Goal: Task Accomplishment & Management: Use online tool/utility

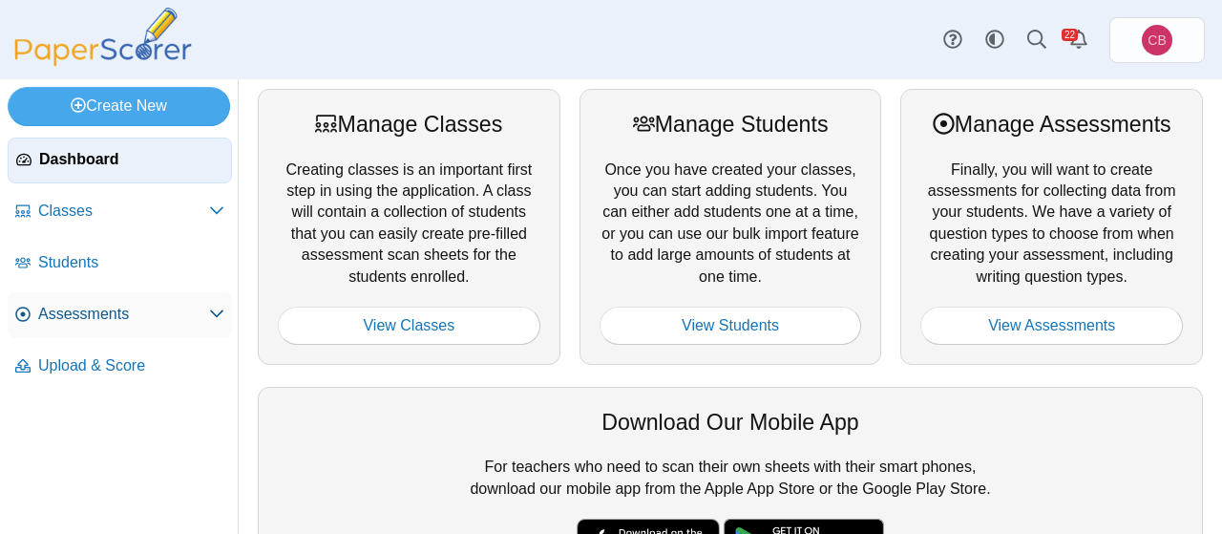
click at [103, 310] on span "Assessments" at bounding box center [123, 314] width 171 height 21
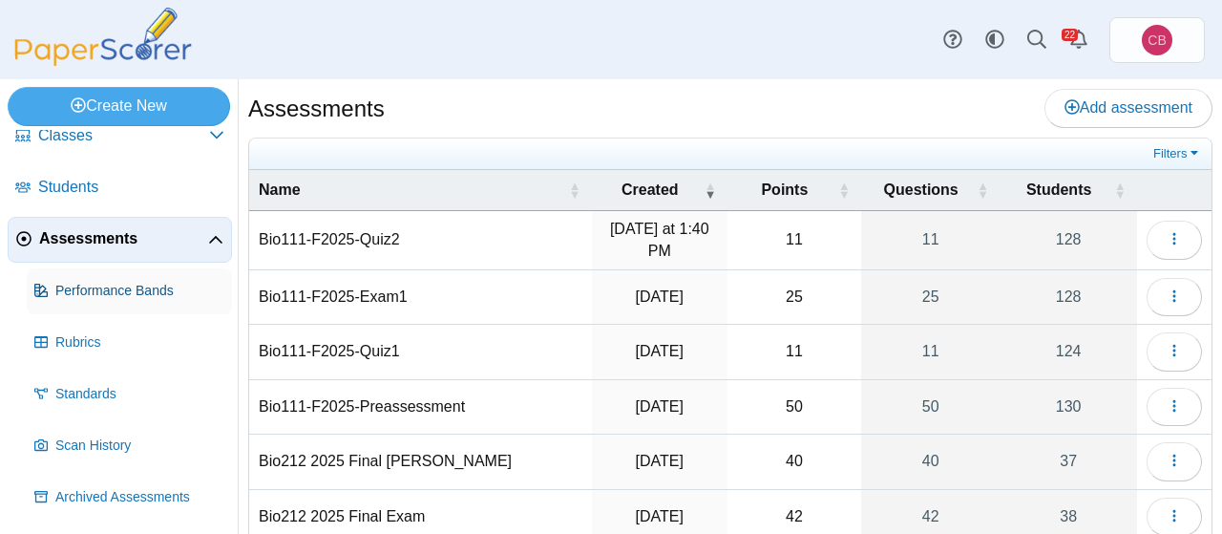
scroll to position [124, 0]
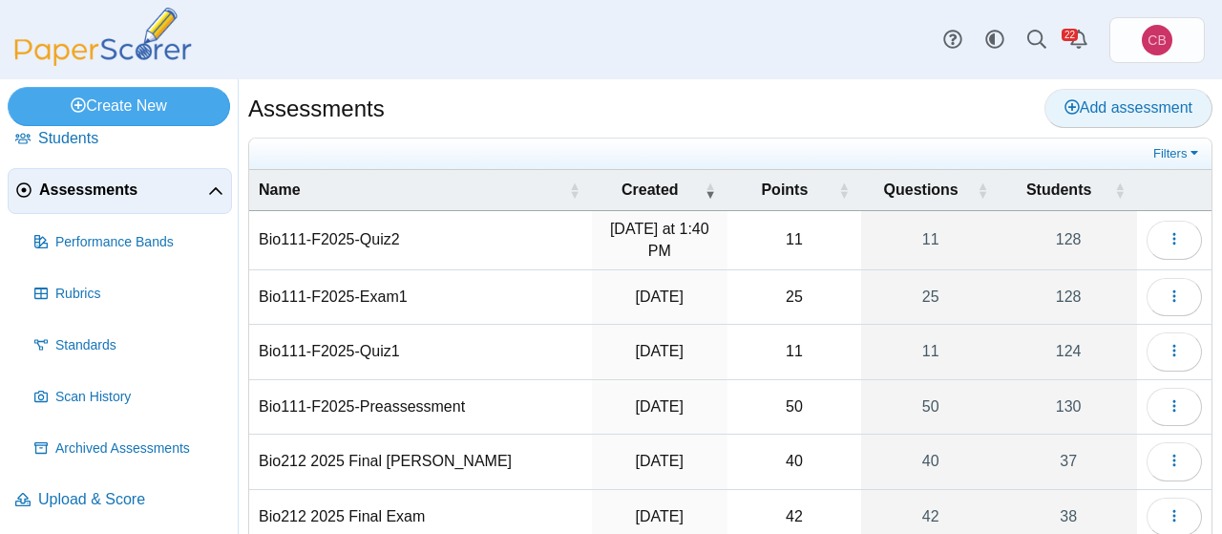
click at [1102, 106] on span "Add assessment" at bounding box center [1129, 107] width 128 height 16
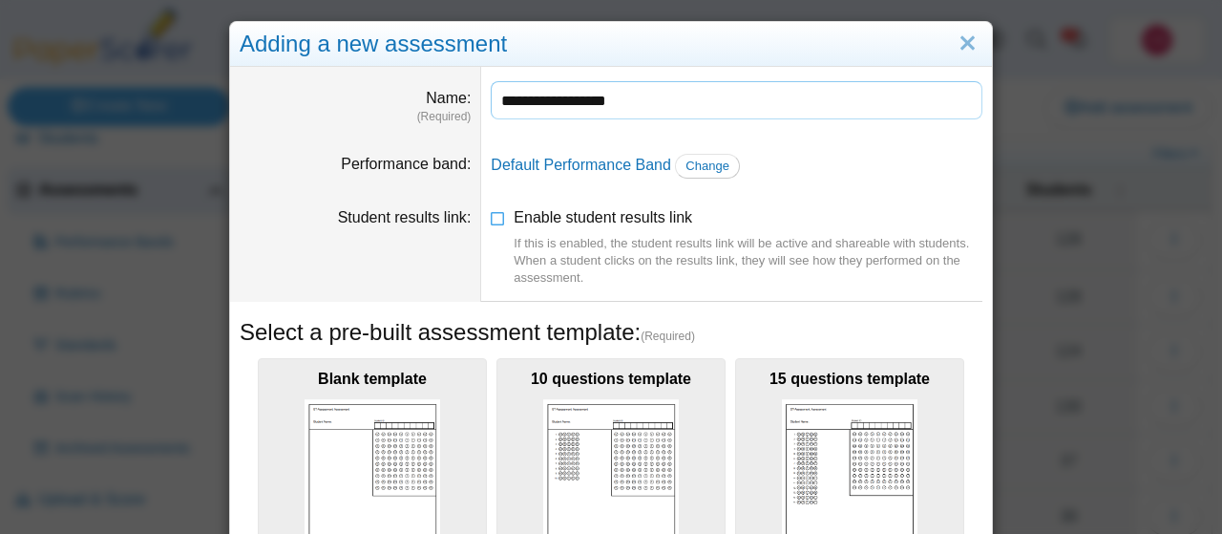
click at [643, 100] on input "**********" at bounding box center [737, 100] width 492 height 38
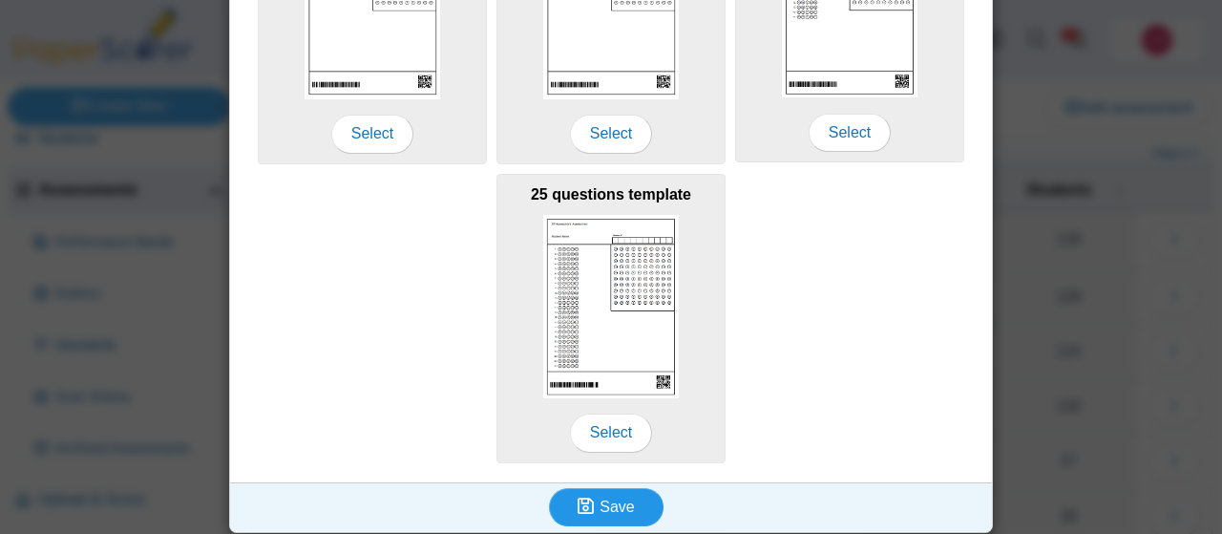
type input "**********"
click at [606, 499] on span "Save" at bounding box center [617, 507] width 34 height 16
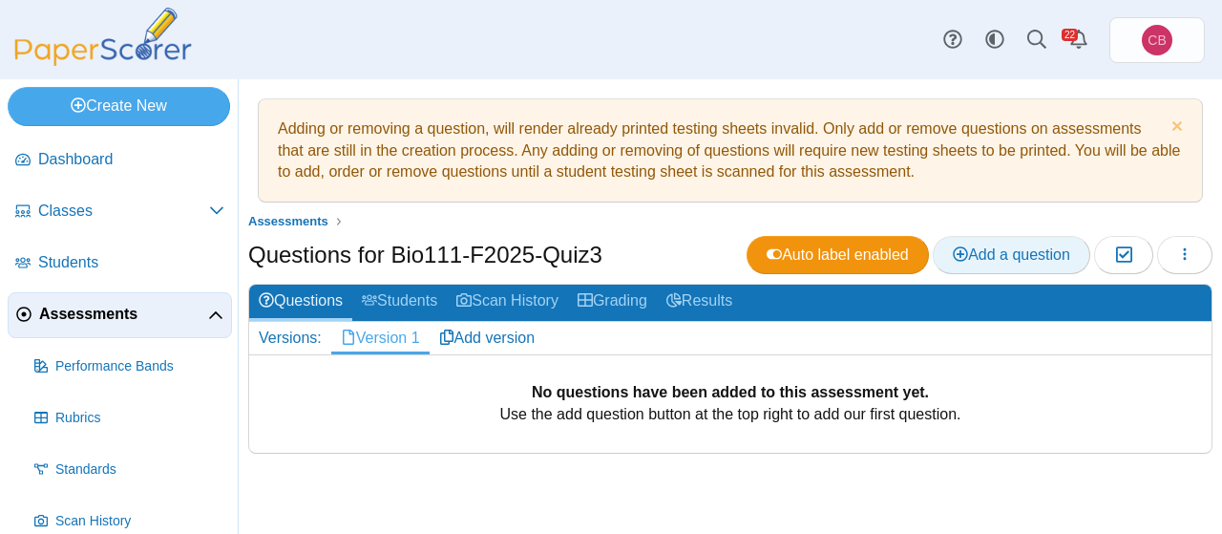
click at [992, 248] on span "Add a question" at bounding box center [1011, 254] width 117 height 16
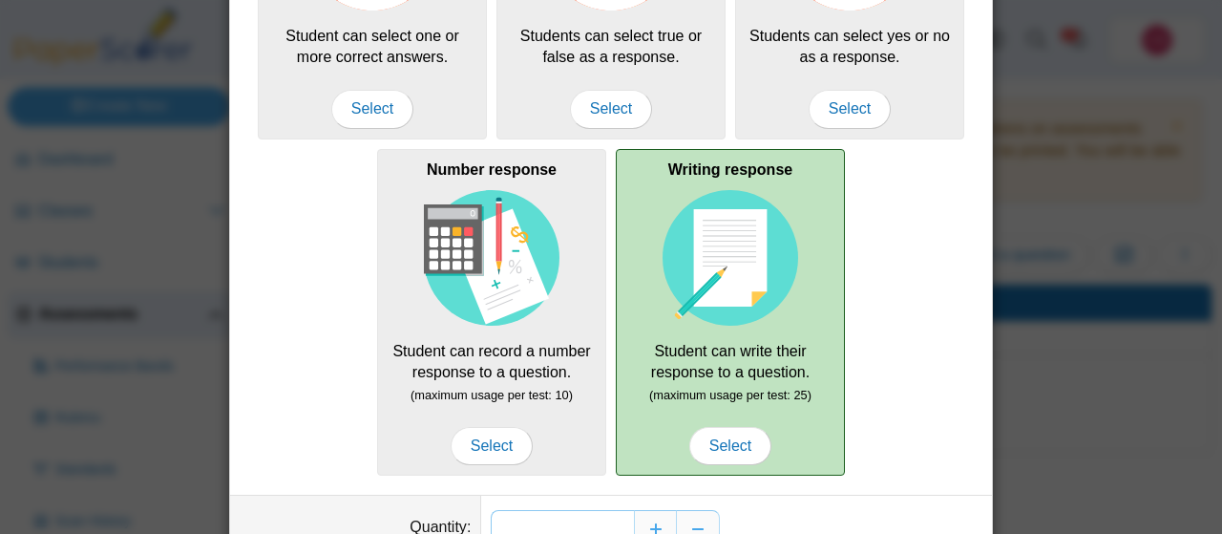
scroll to position [412, 0]
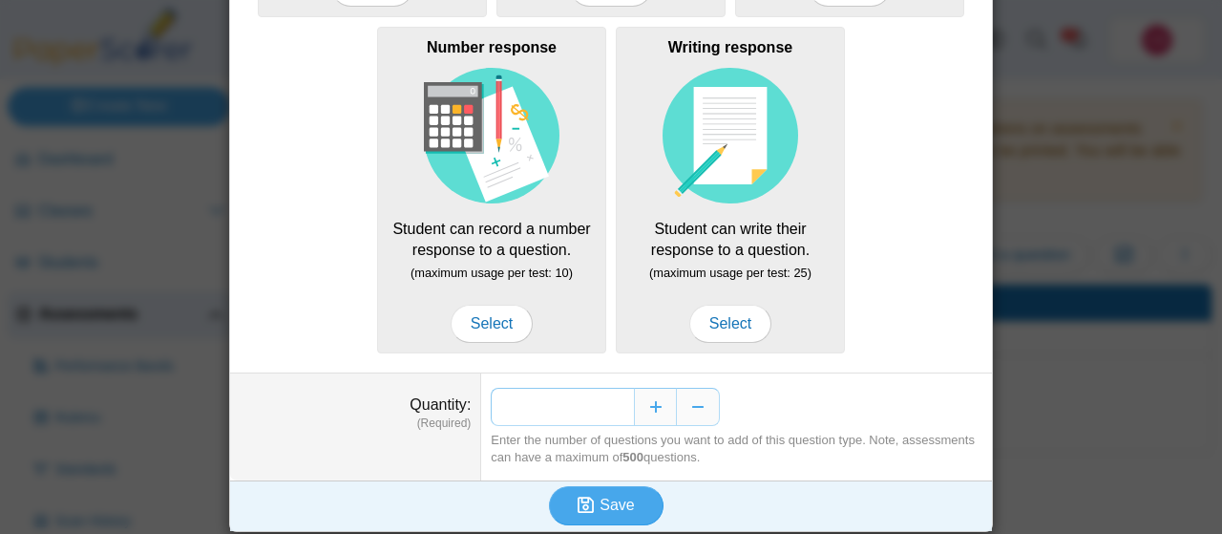
drag, startPoint x: 627, startPoint y: 401, endPoint x: 599, endPoint y: 399, distance: 27.8
click at [599, 399] on input "*" at bounding box center [562, 407] width 143 height 38
type input "**"
click at [629, 505] on span "Save" at bounding box center [617, 505] width 34 height 16
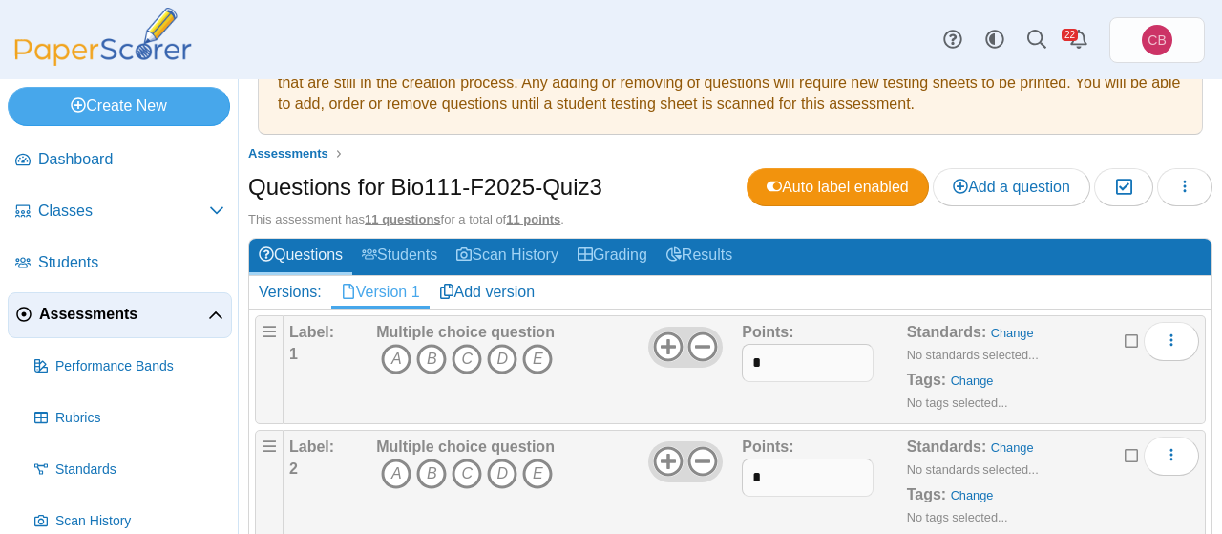
scroll to position [122, 0]
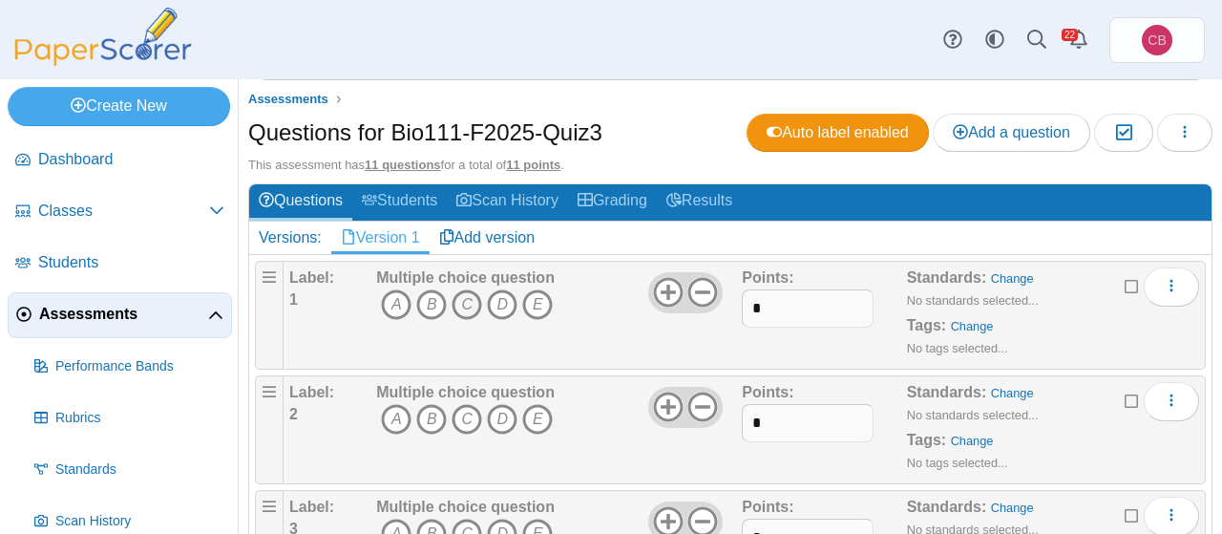
click at [469, 305] on icon "C" at bounding box center [467, 304] width 31 height 31
click at [476, 414] on icon "C" at bounding box center [467, 419] width 31 height 31
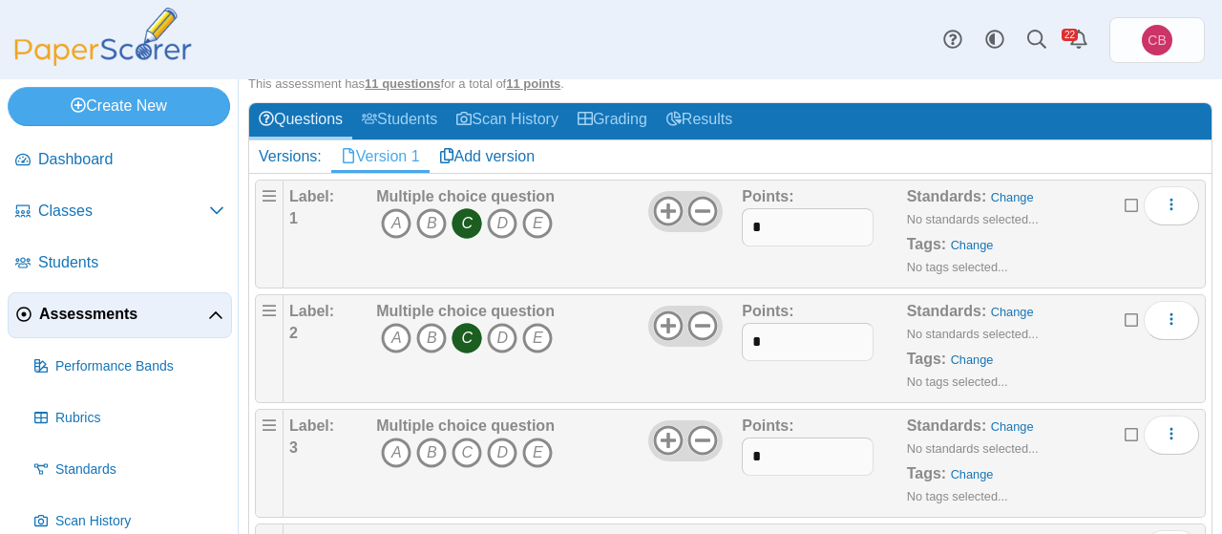
scroll to position [244, 0]
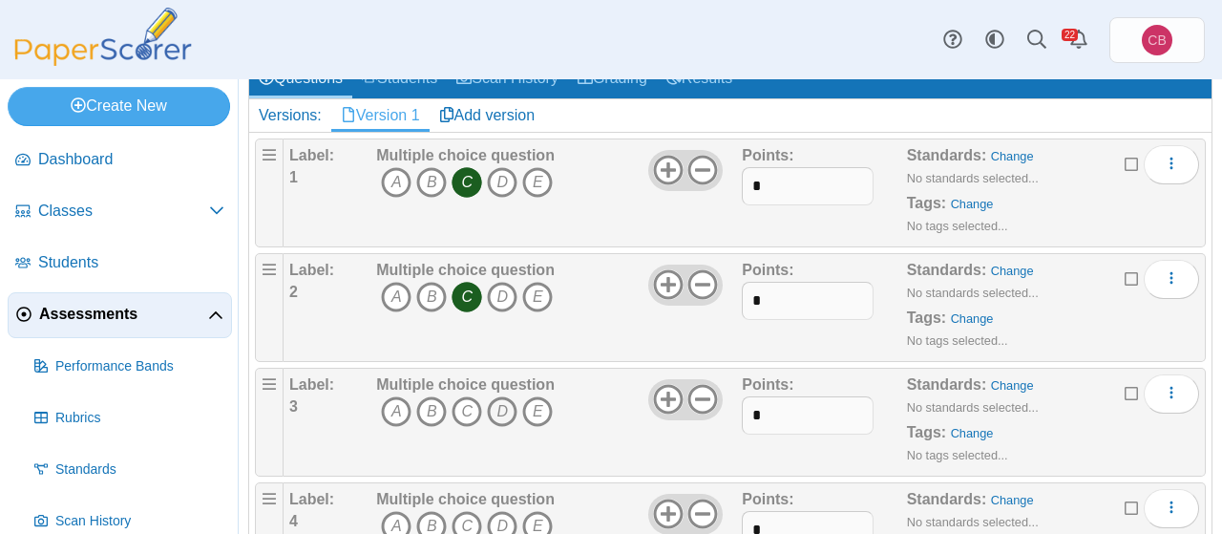
click at [507, 412] on icon "D" at bounding box center [502, 411] width 31 height 31
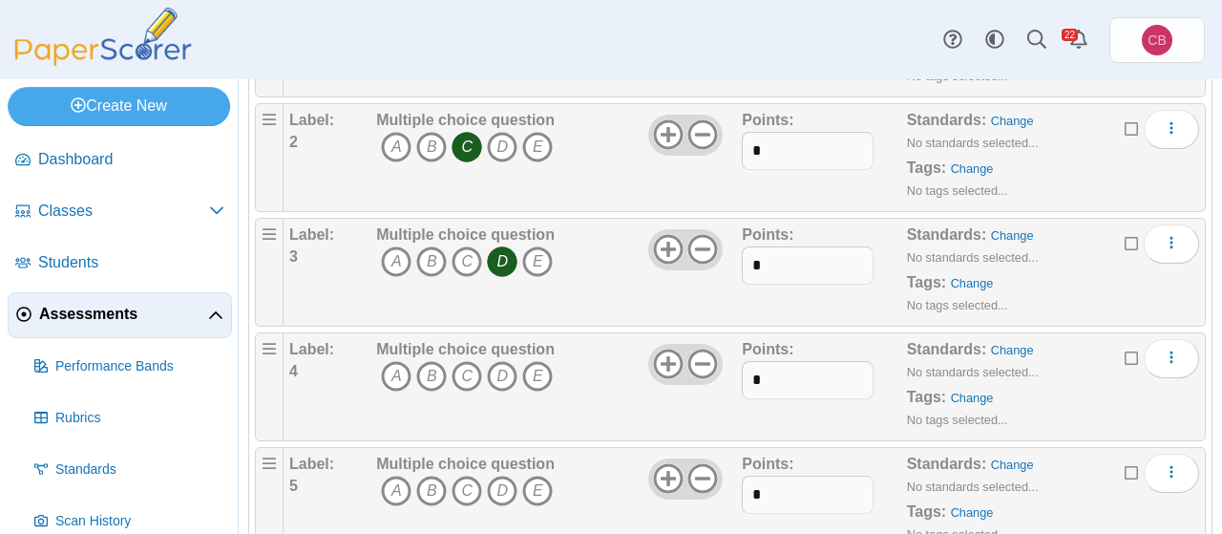
scroll to position [489, 0]
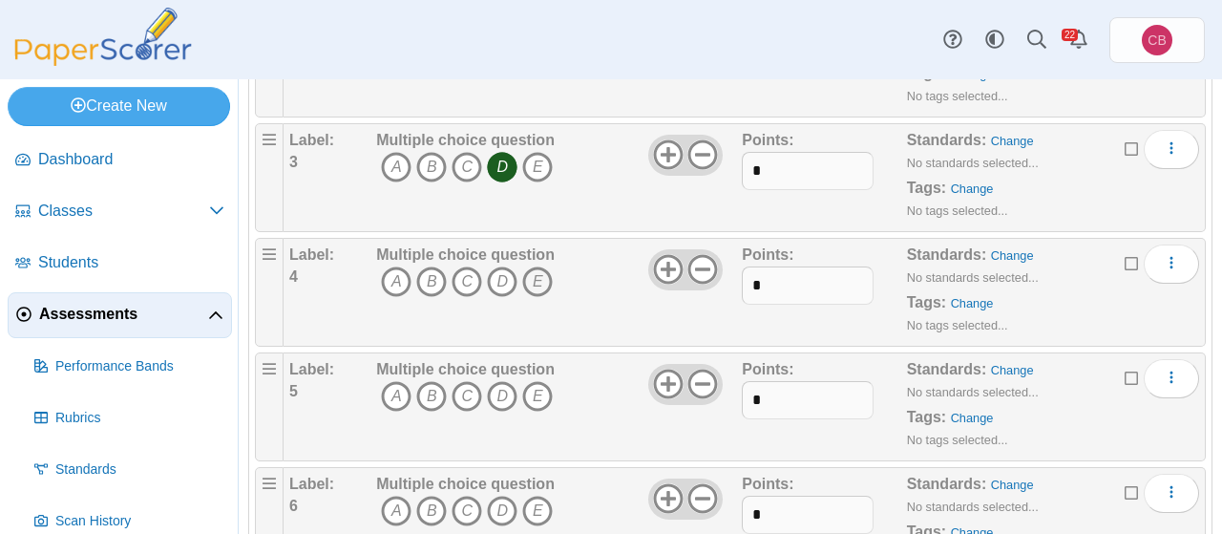
click at [541, 284] on icon "E" at bounding box center [537, 281] width 31 height 31
click at [394, 391] on icon "A" at bounding box center [396, 396] width 31 height 31
click at [432, 499] on icon "B" at bounding box center [431, 511] width 31 height 31
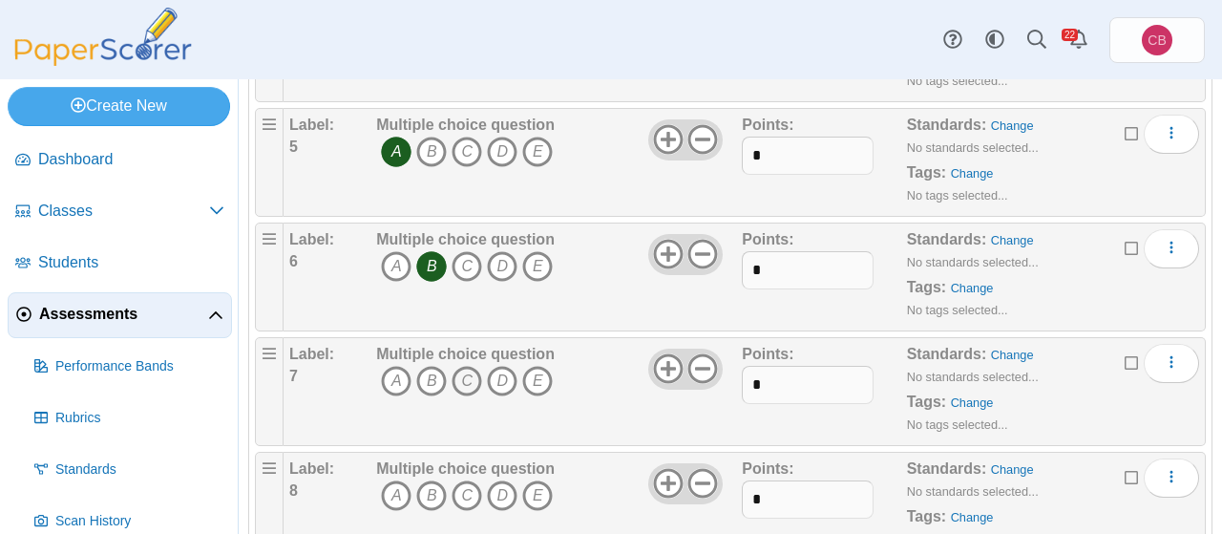
click at [474, 366] on icon "C" at bounding box center [467, 381] width 31 height 31
click at [468, 485] on icon "C" at bounding box center [467, 495] width 31 height 31
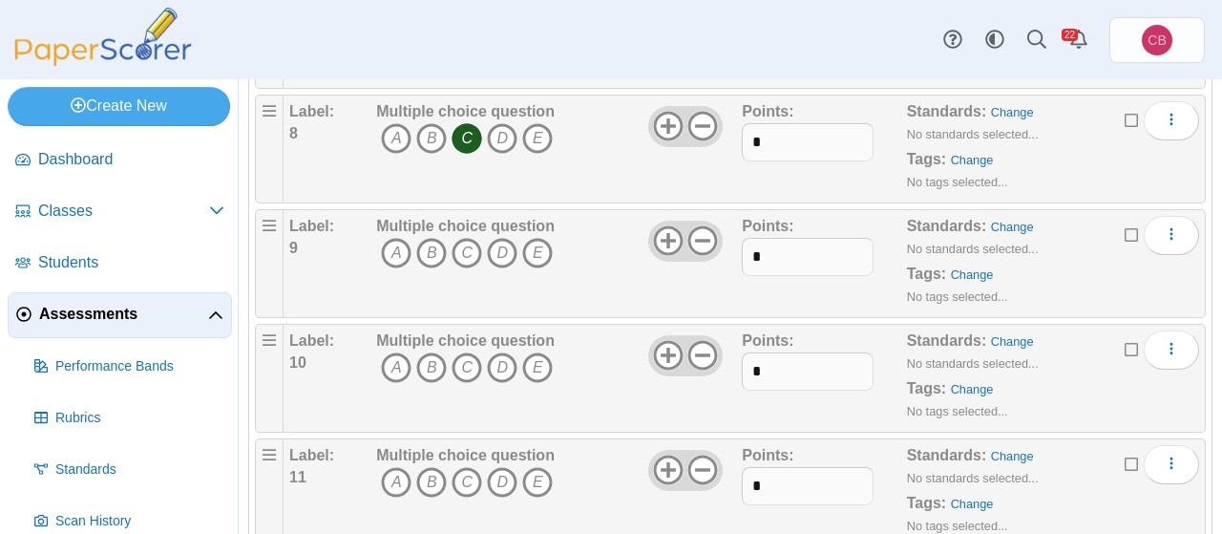
scroll to position [1100, 0]
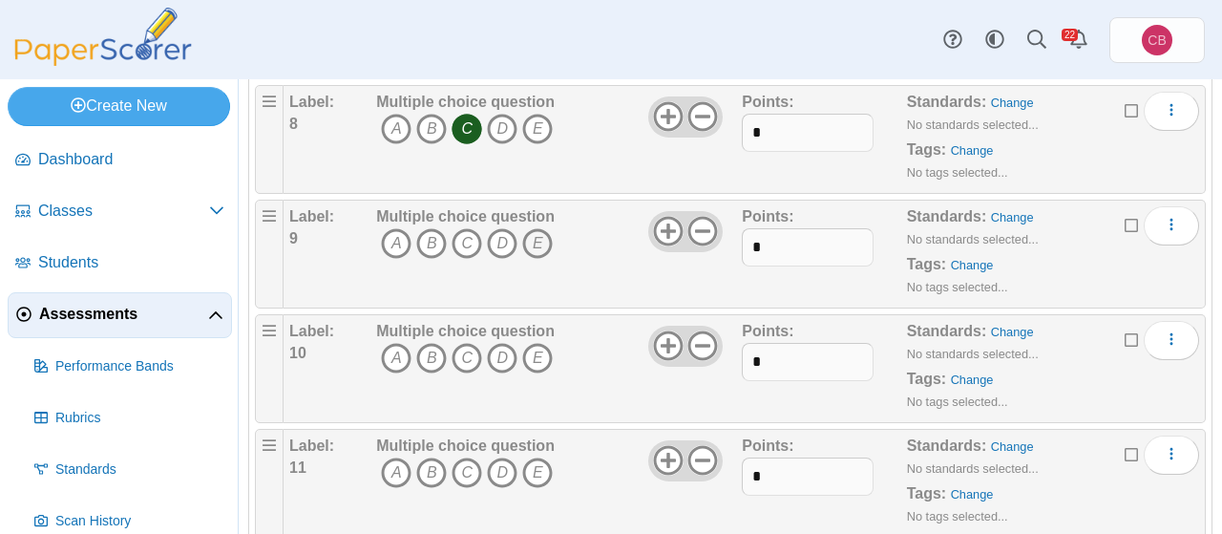
click at [540, 228] on icon "E" at bounding box center [537, 243] width 31 height 31
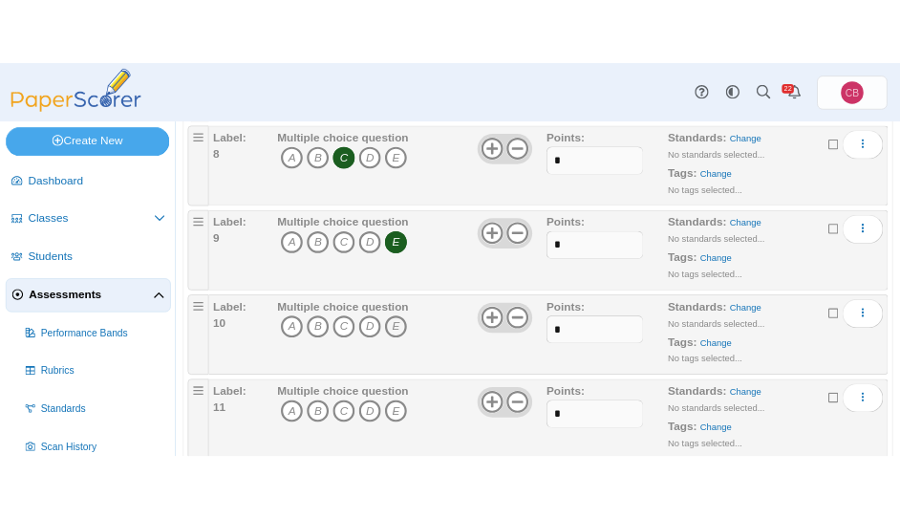
scroll to position [1137, 0]
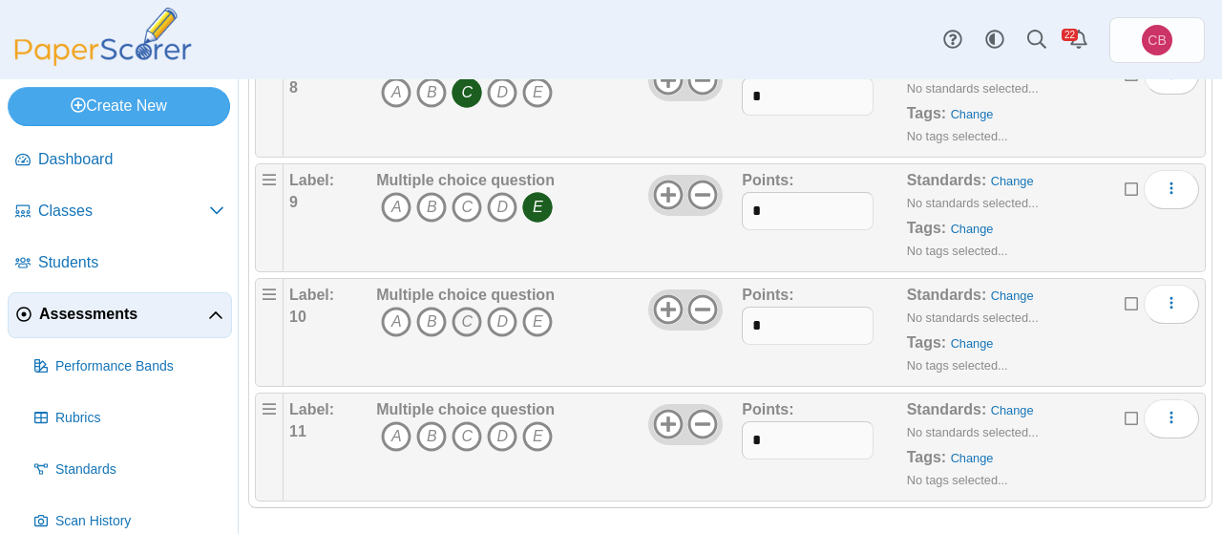
click at [453, 307] on icon "C" at bounding box center [467, 322] width 31 height 31
click at [501, 427] on icon "D" at bounding box center [502, 436] width 31 height 31
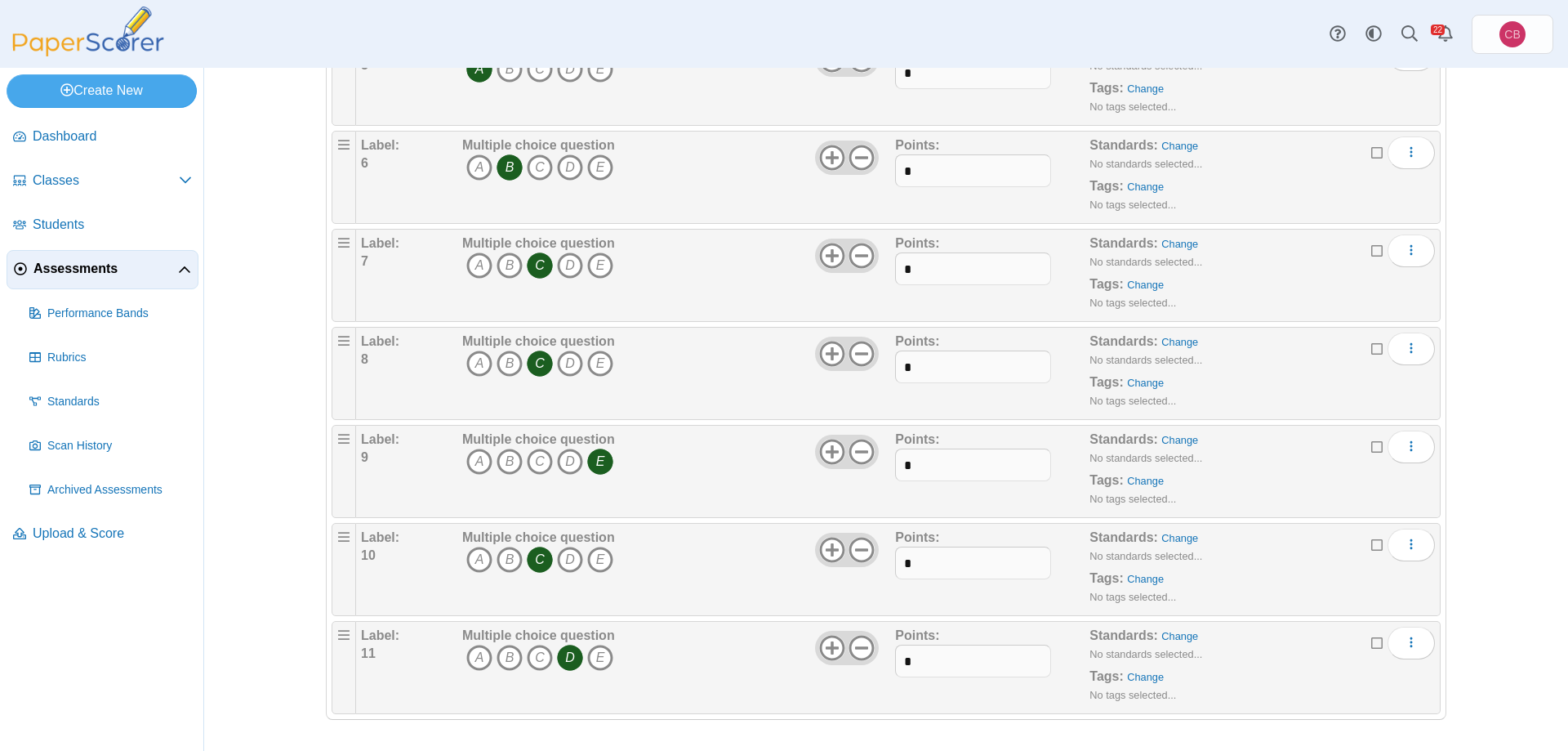
scroll to position [0, 0]
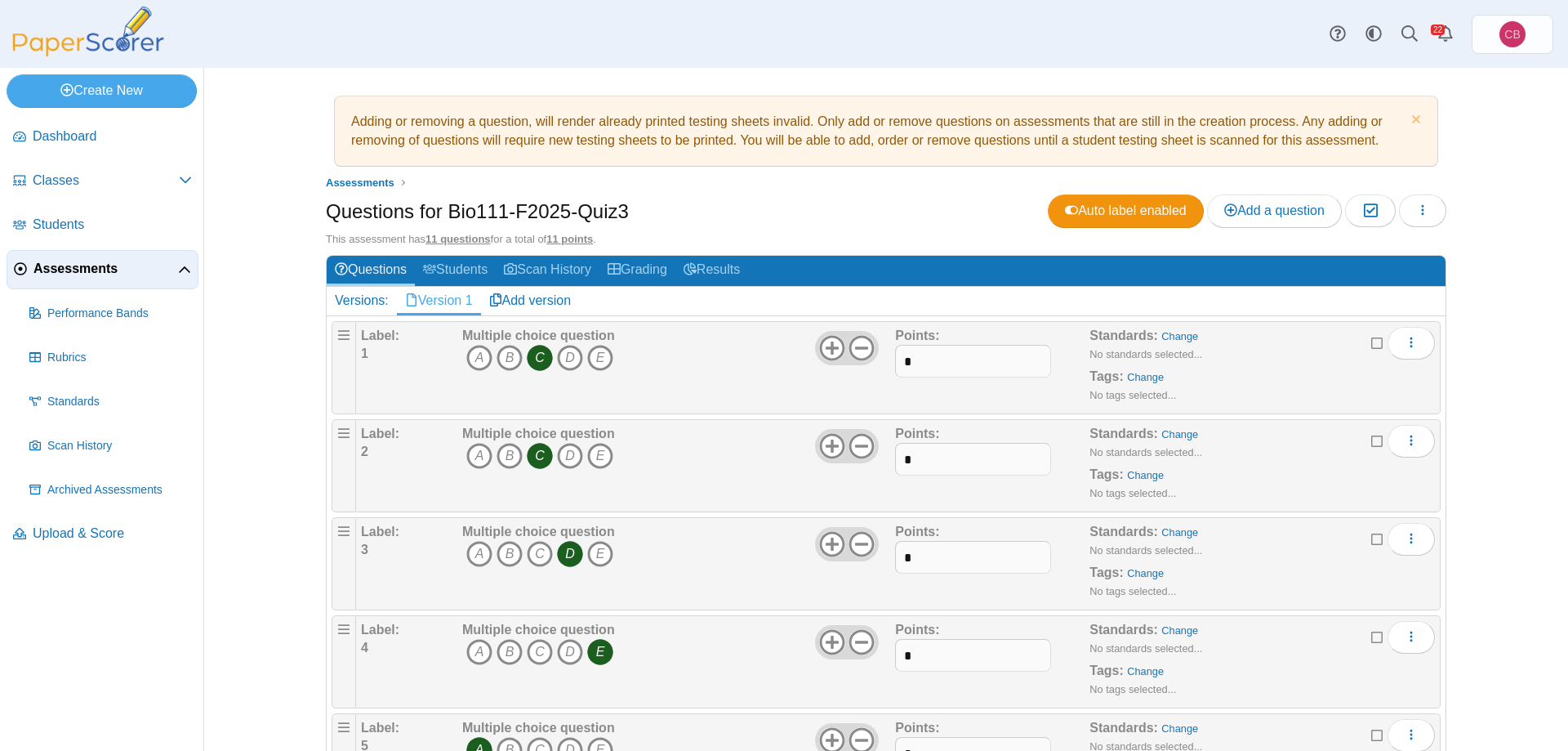
click at [83, 269] on span "Assessments" at bounding box center [105, 269] width 144 height 18
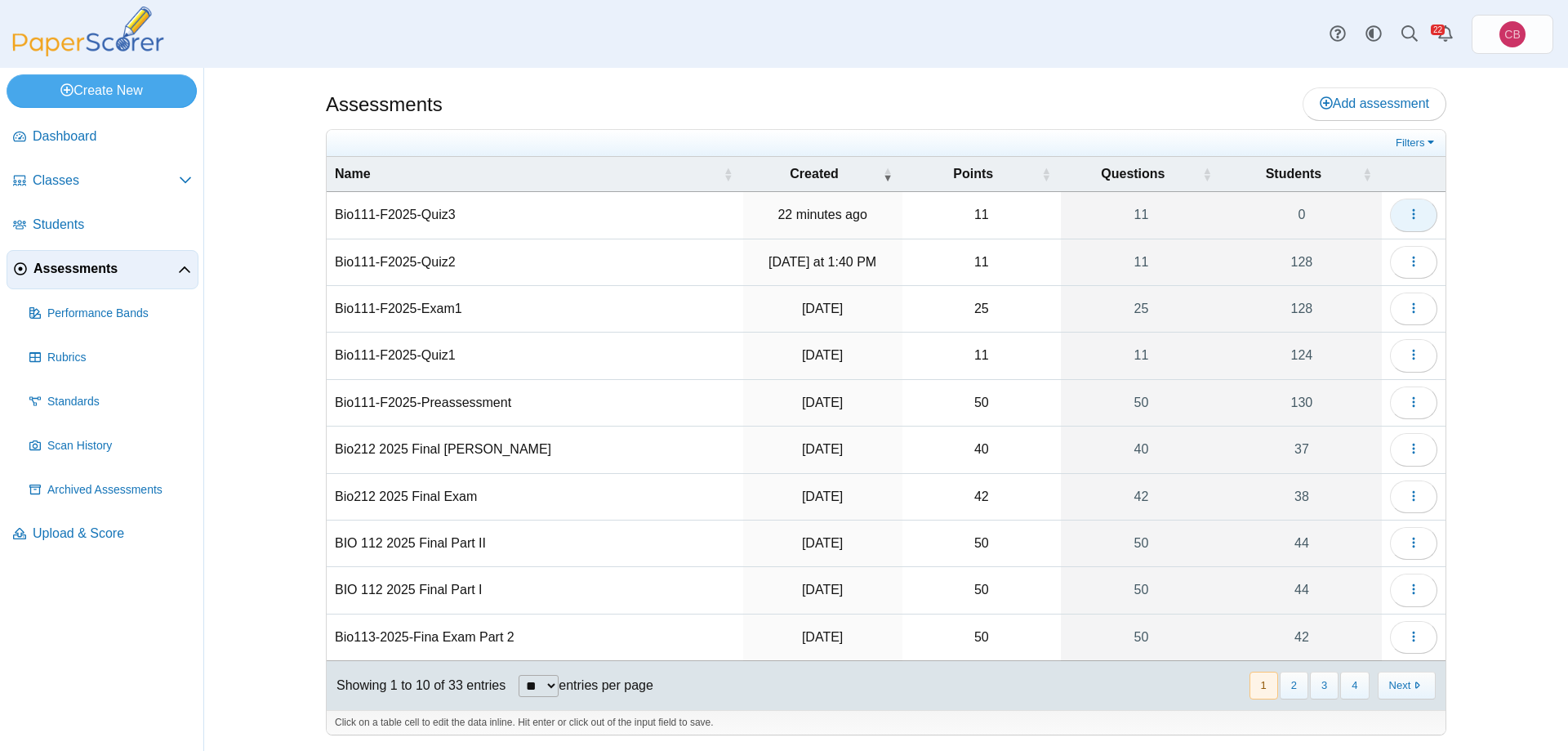
click at [1410, 218] on icon "button" at bounding box center [1413, 214] width 13 height 13
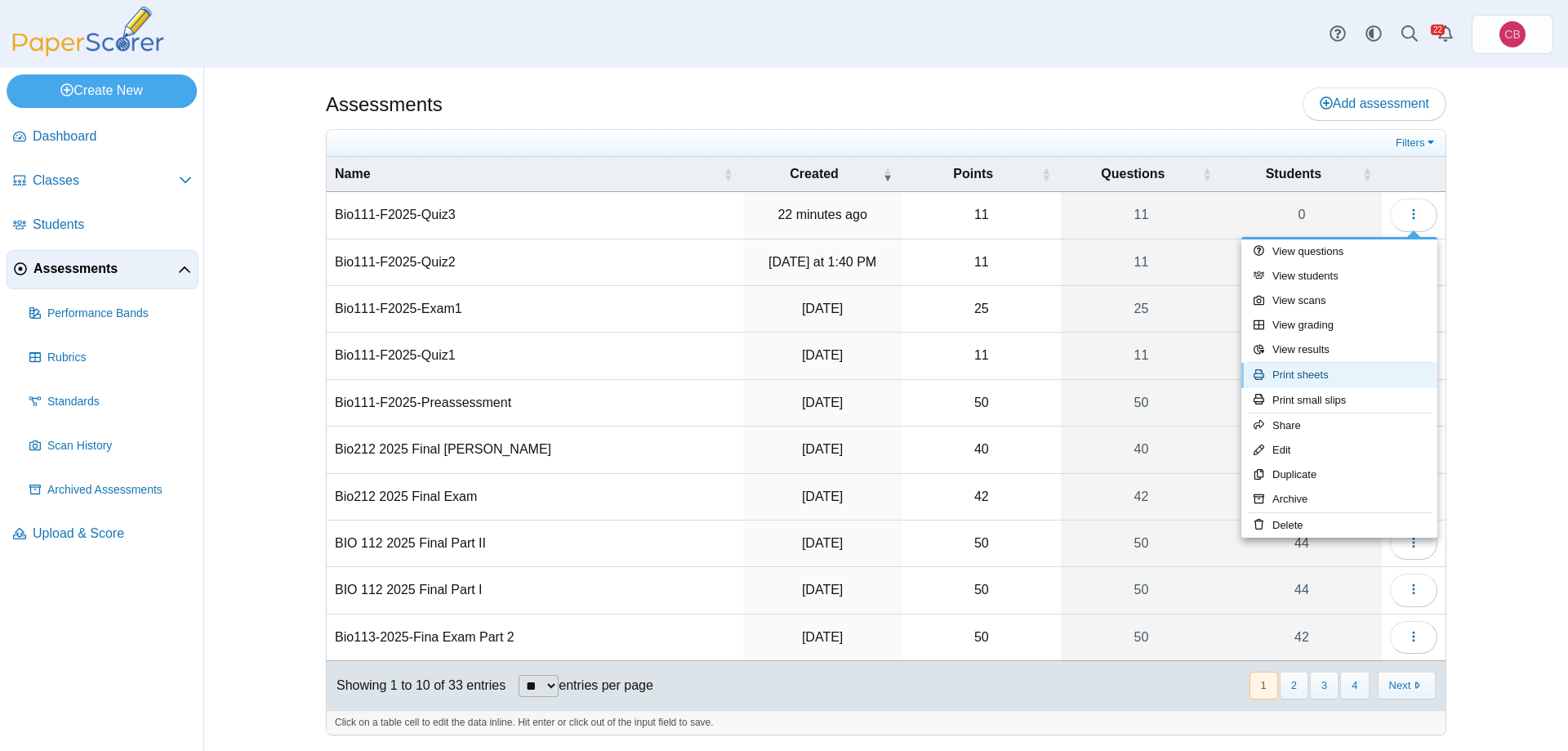
click at [1359, 373] on link "Print sheets" at bounding box center [1339, 375] width 196 height 25
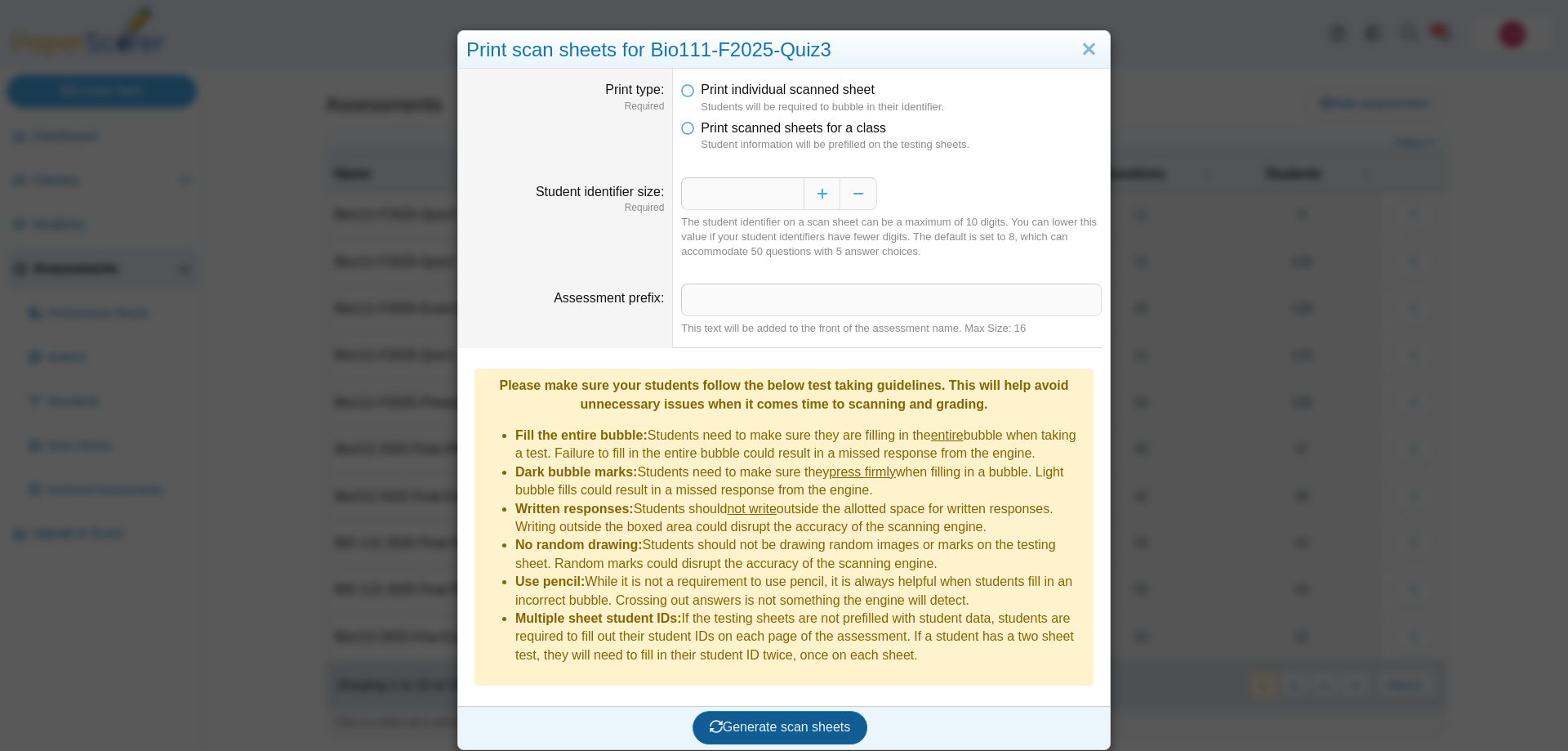
click at [769, 711] on button "Generate scan sheets" at bounding box center [780, 727] width 175 height 33
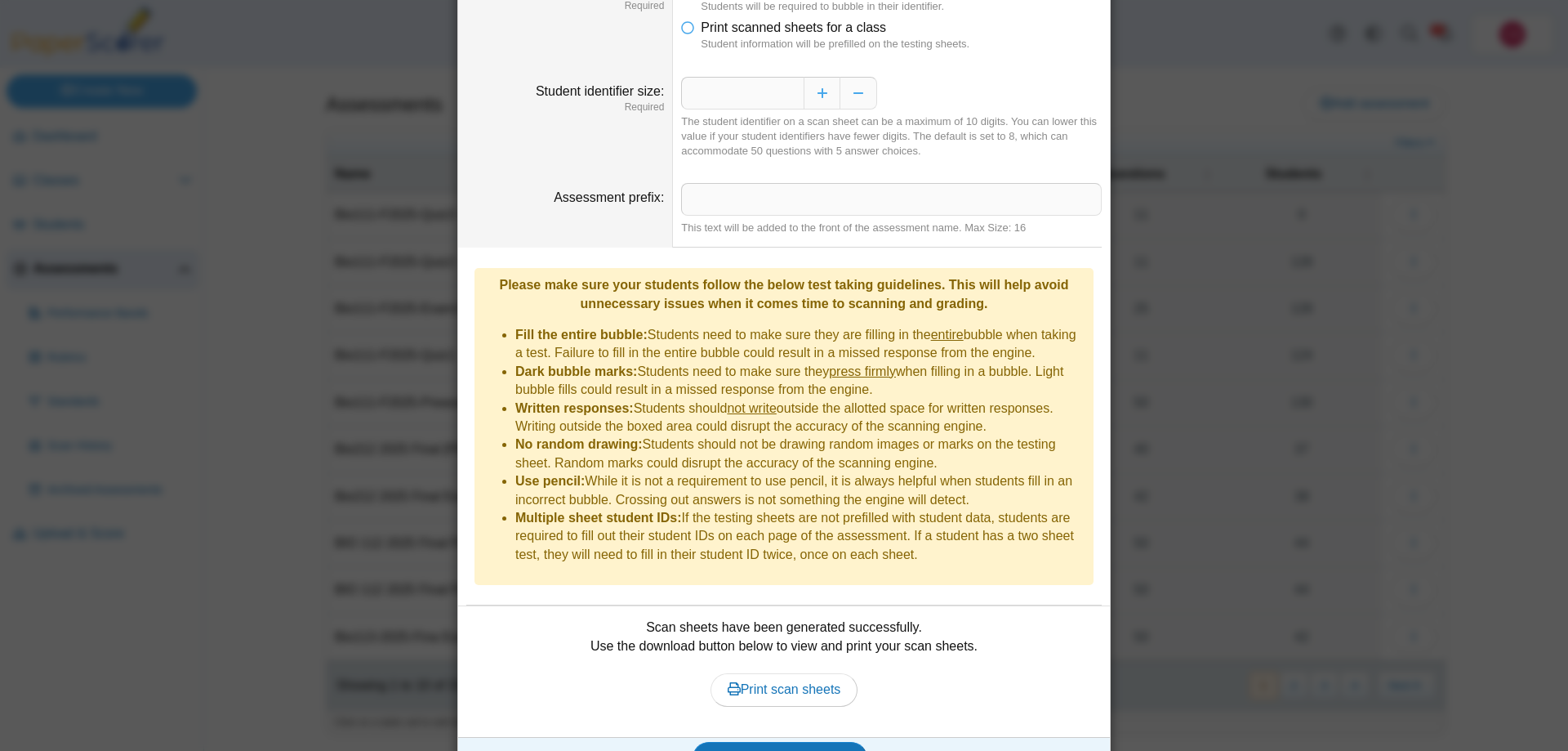
scroll to position [115, 0]
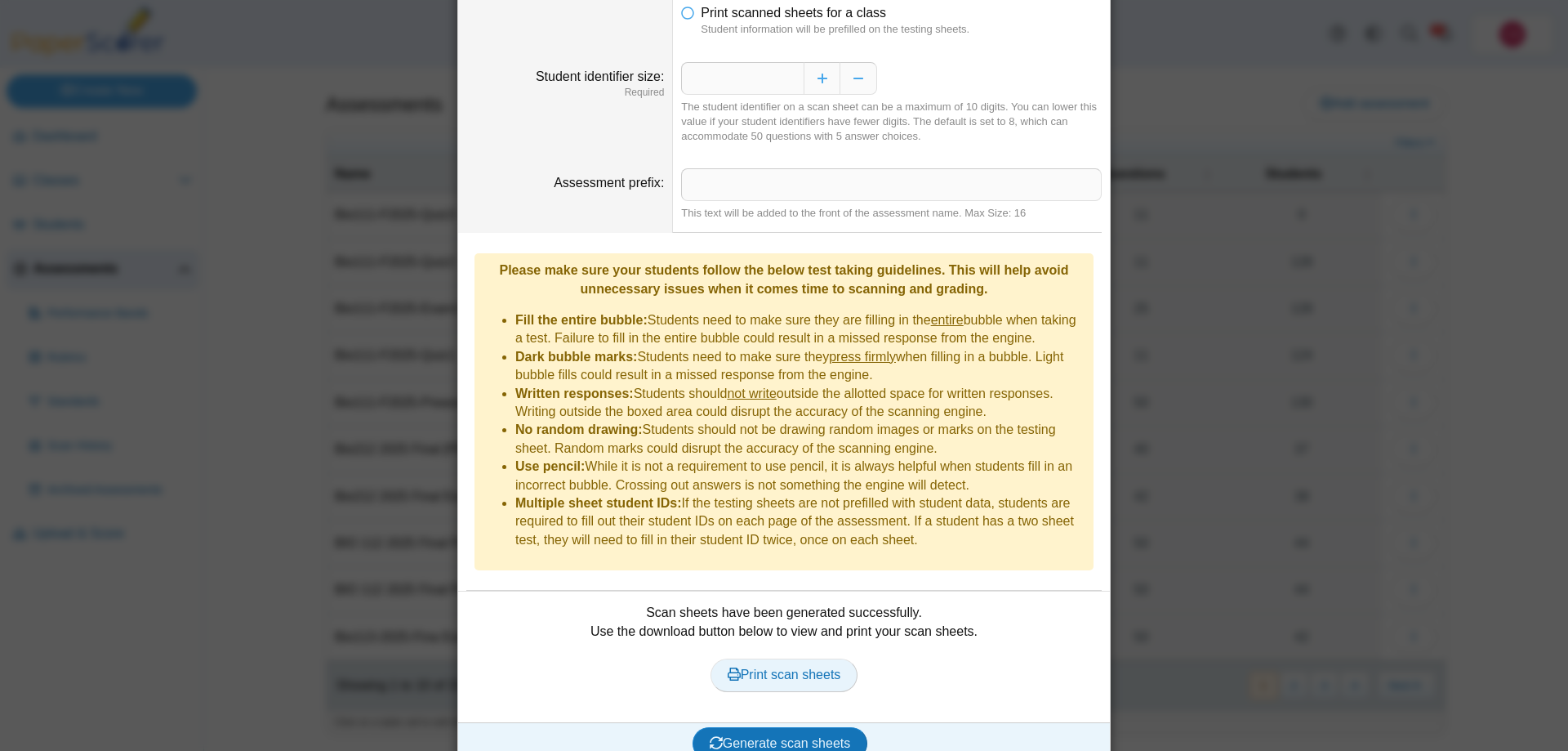
click at [809, 667] on span "Print scan sheets" at bounding box center [784, 674] width 114 height 14
click at [690, 15] on icon at bounding box center [687, 9] width 13 height 11
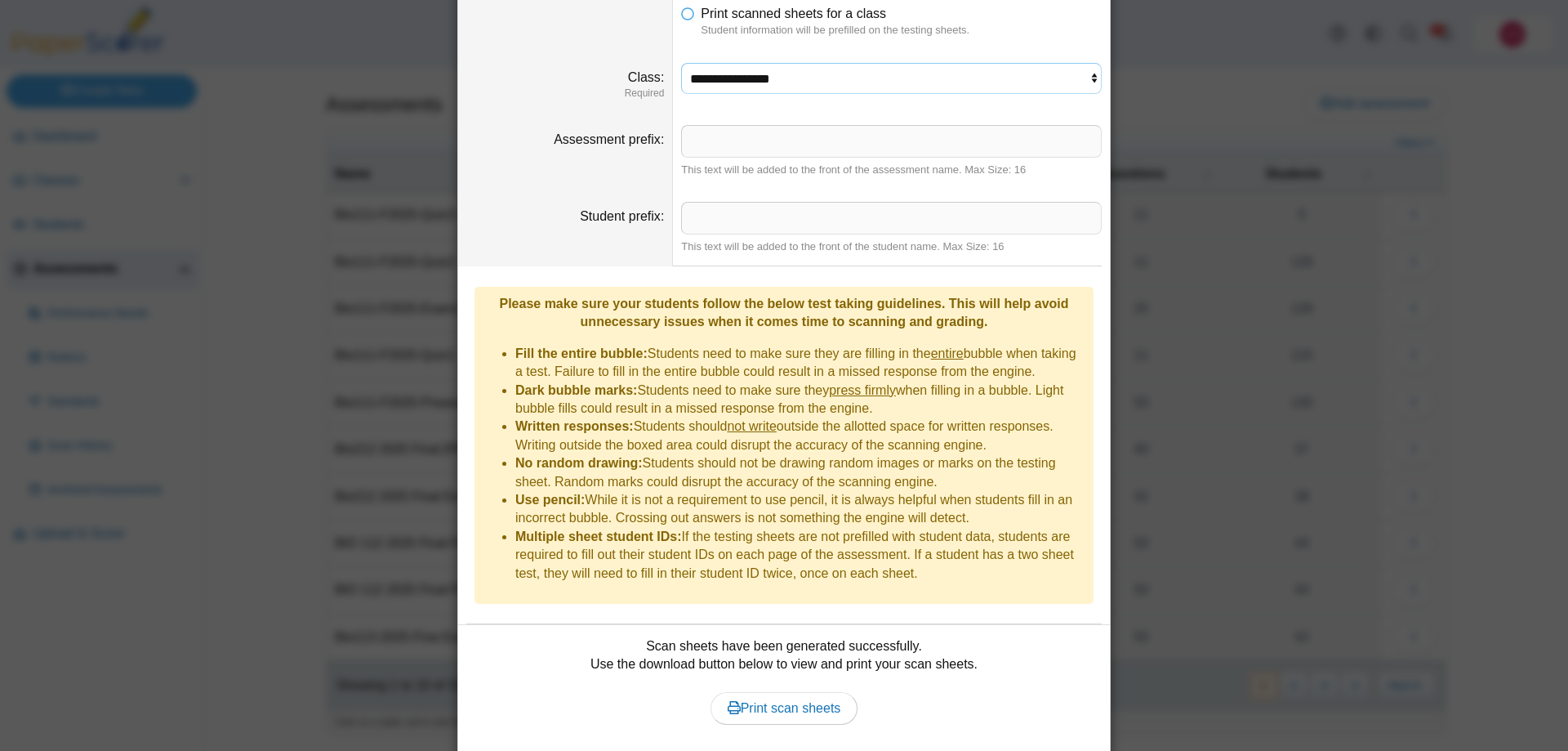
click at [681, 63] on select "**********" at bounding box center [892, 79] width 421 height 31
select select "**********"
click option "**********" at bounding box center [0, 0] width 0 height 0
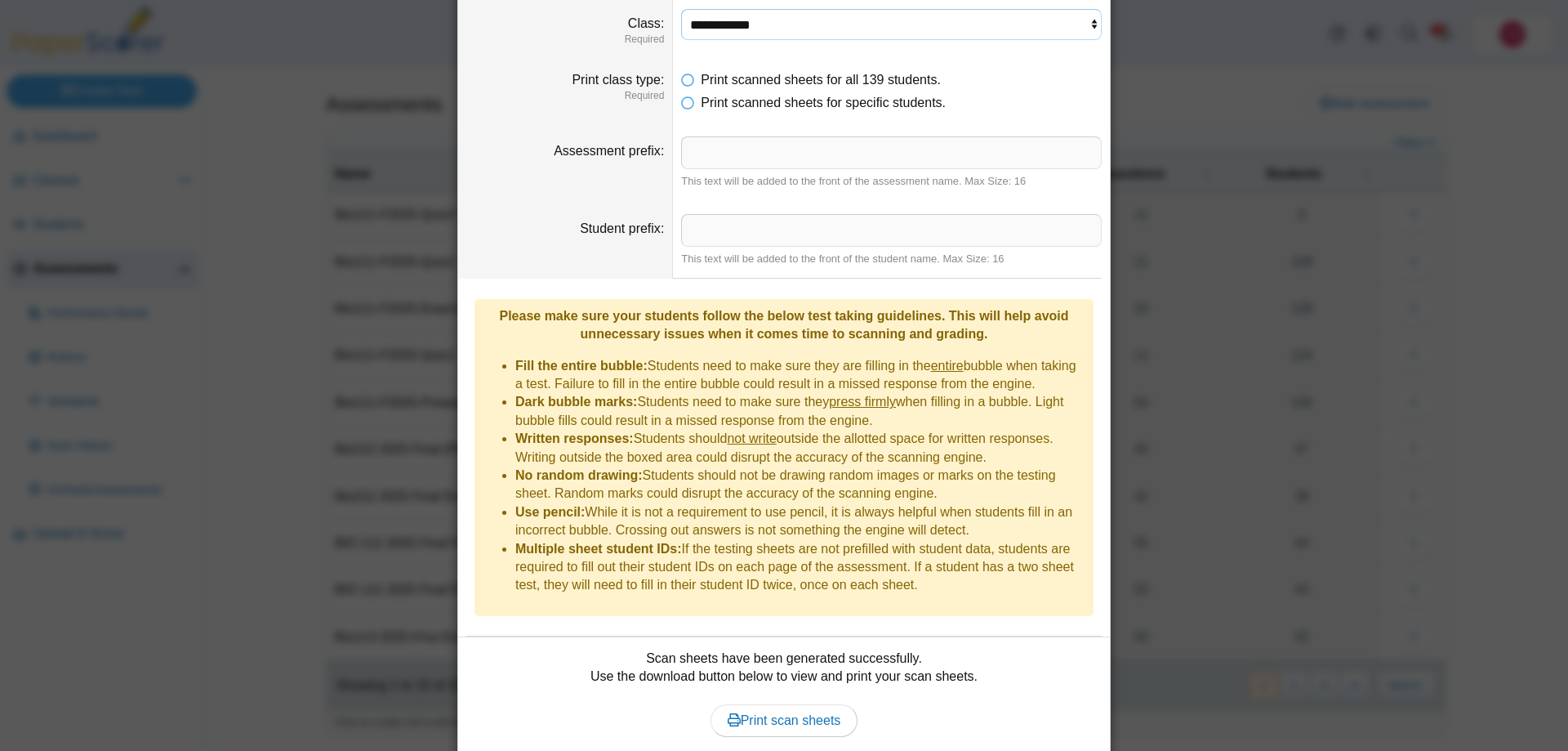
scroll to position [213, 0]
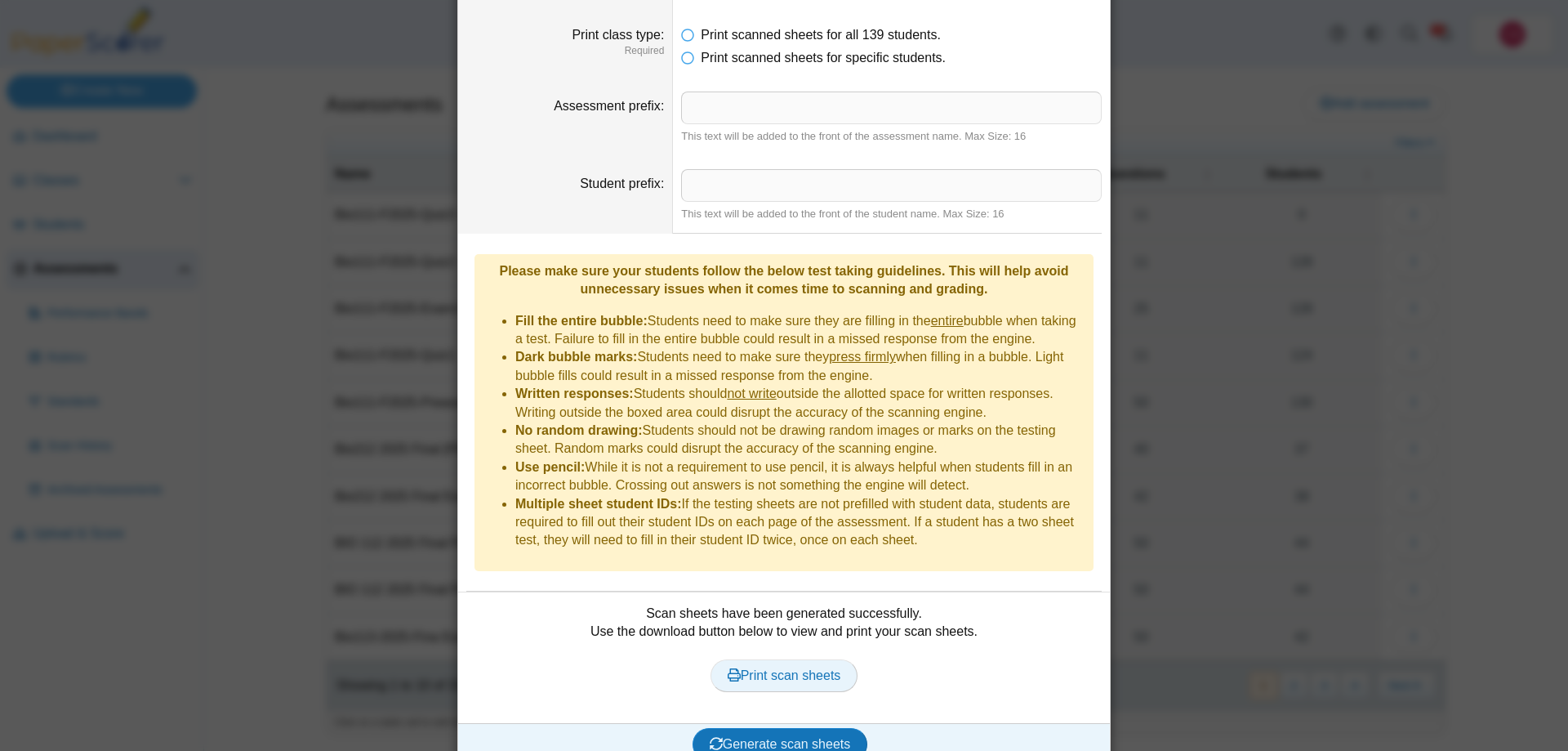
click at [804, 668] on span "Print scan sheets" at bounding box center [784, 675] width 114 height 14
click at [777, 736] on span "Generate scan sheets" at bounding box center [780, 743] width 141 height 14
click at [788, 668] on span "Print scan sheets" at bounding box center [784, 675] width 114 height 14
